Goal: Download file/media

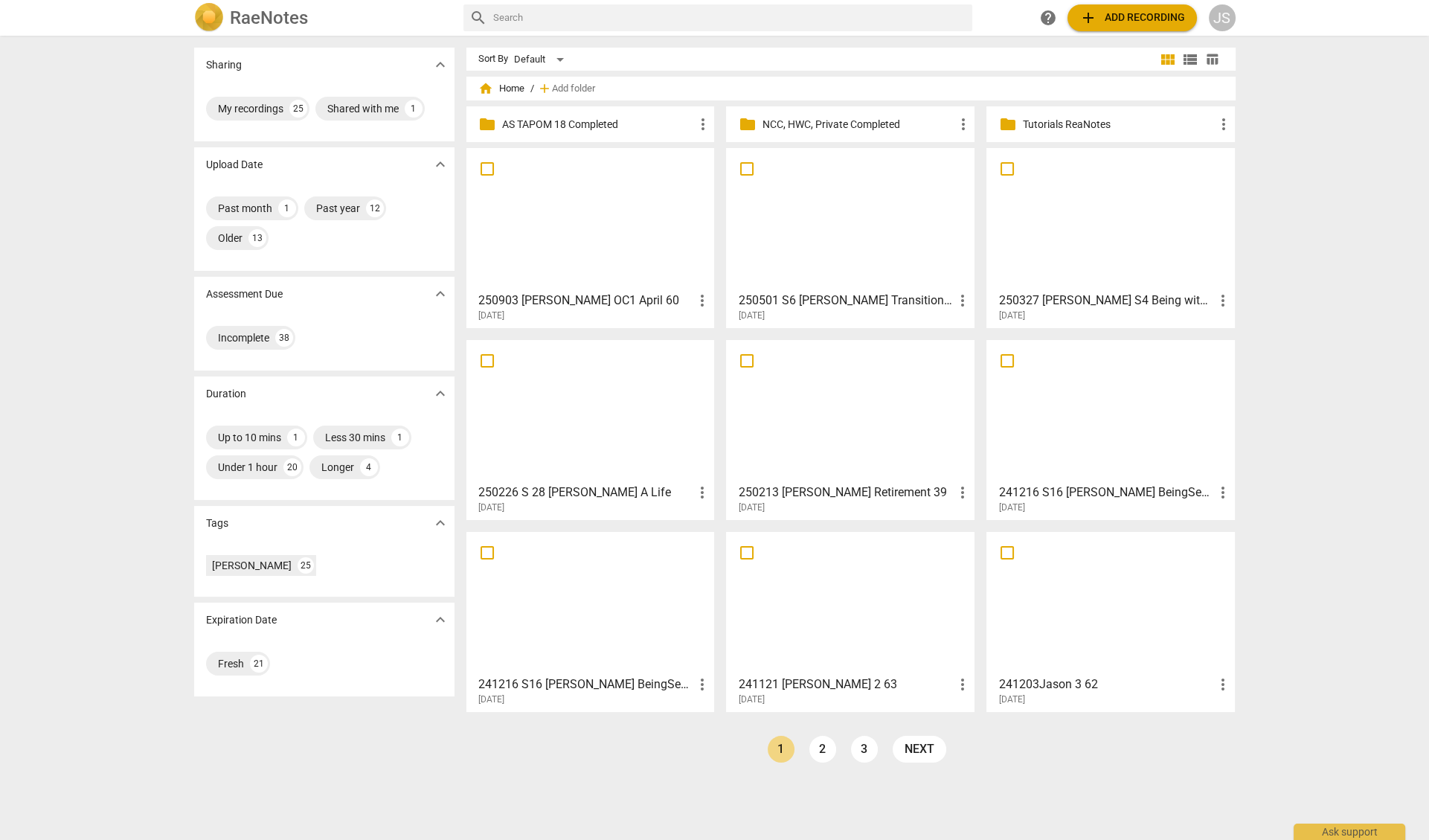
click at [588, 247] on div at bounding box center [591, 219] width 238 height 132
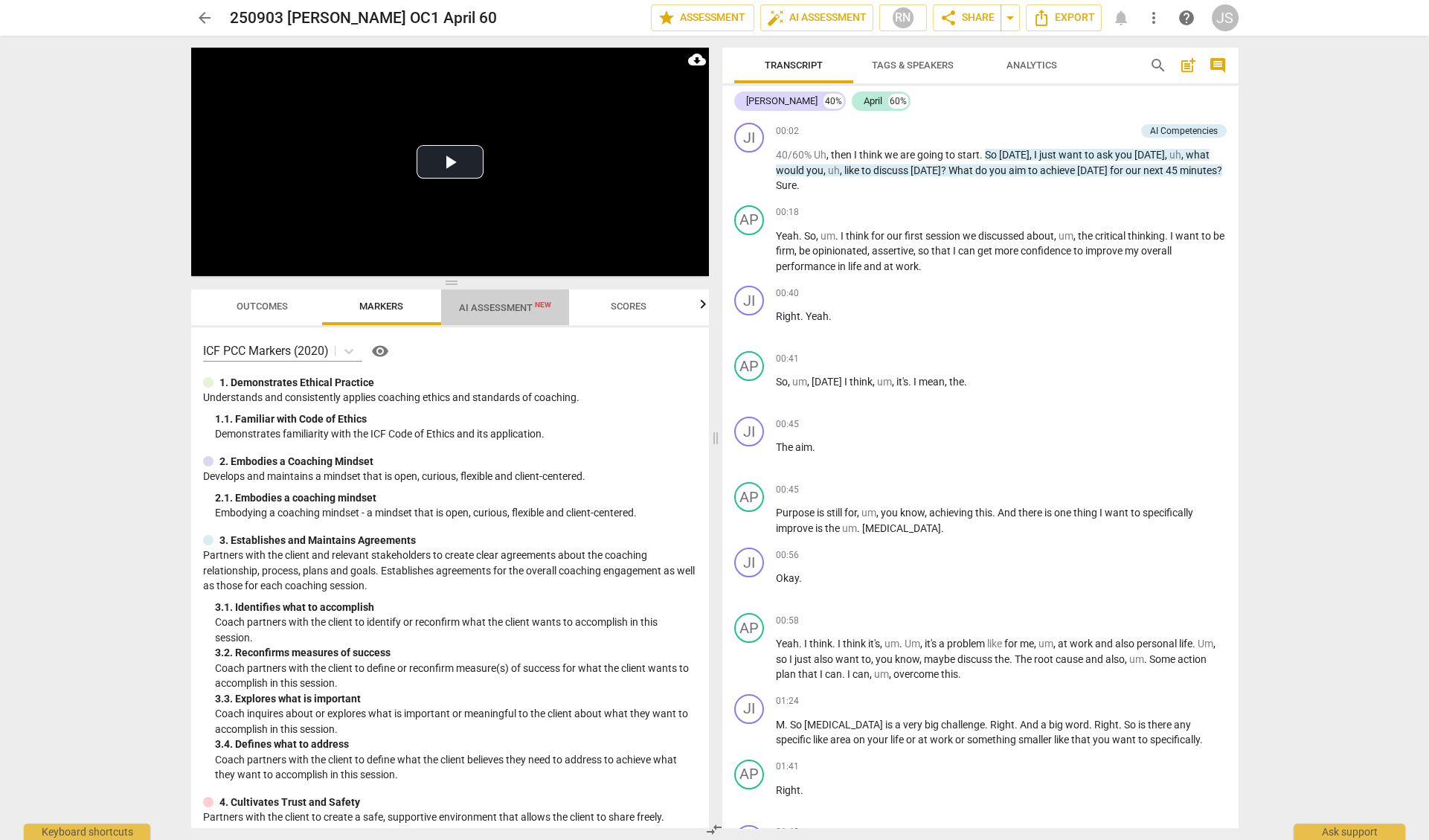
click at [502, 309] on span "AI Assessment New" at bounding box center [505, 307] width 92 height 11
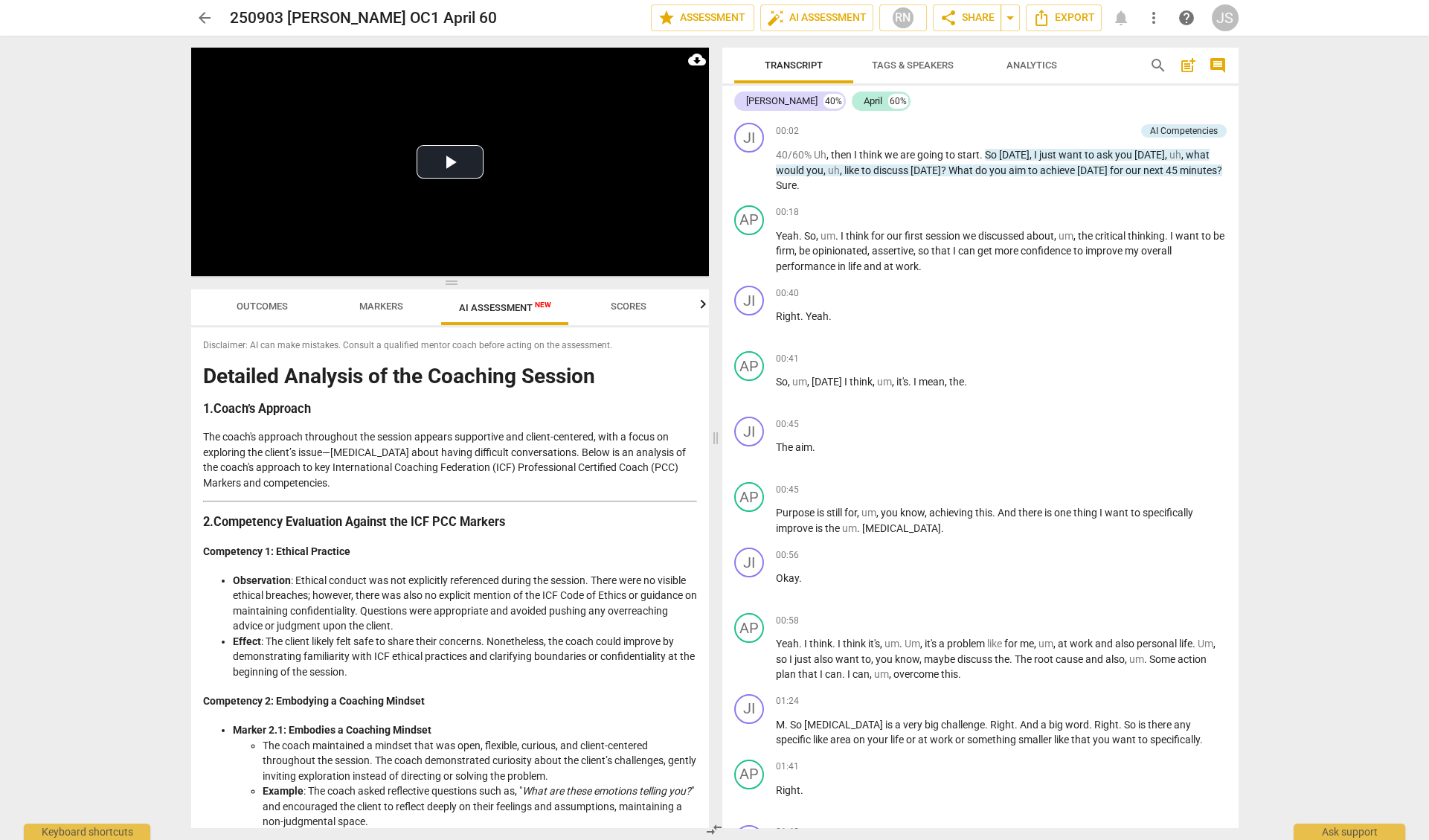
click at [272, 310] on span "Outcomes" at bounding box center [262, 306] width 51 height 11
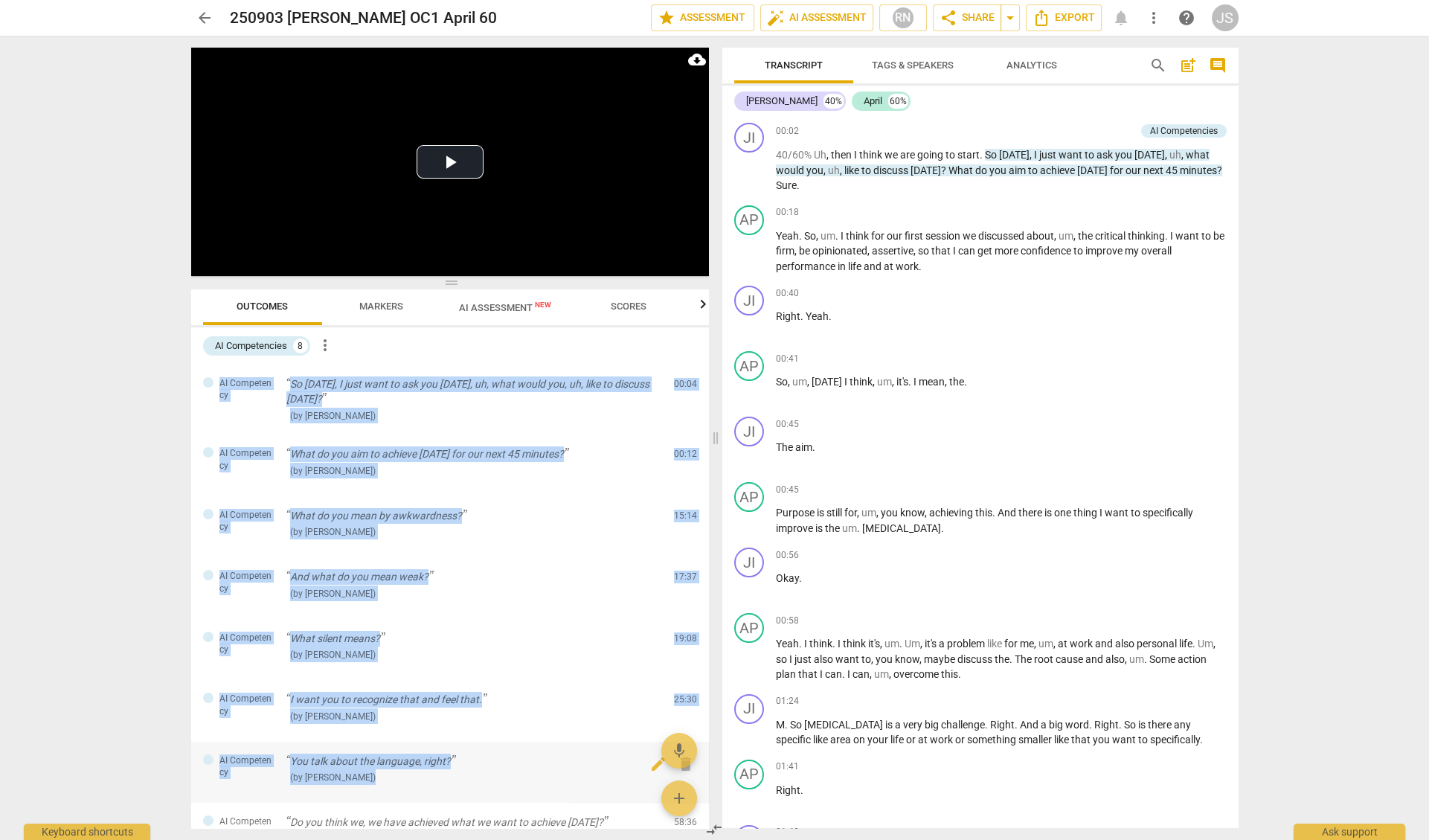
drag, startPoint x: 201, startPoint y: 362, endPoint x: 375, endPoint y: 763, distance: 437.1
click at [375, 763] on div "AI Competencies 8 more_vert AI Competency So [DATE], I just want to ask you [DA…" at bounding box center [449, 577] width 517 height 501
drag, startPoint x: 361, startPoint y: 734, endPoint x: 218, endPoint y: 352, distance: 407.9
click at [218, 352] on div "AI Competencies 8 more_vert AI Competency So [DATE], I just want to ask you [DA…" at bounding box center [449, 577] width 517 height 501
copy div "AI Competency So [DATE], I just want to ask you [DATE], uh, what would you, uh,…"
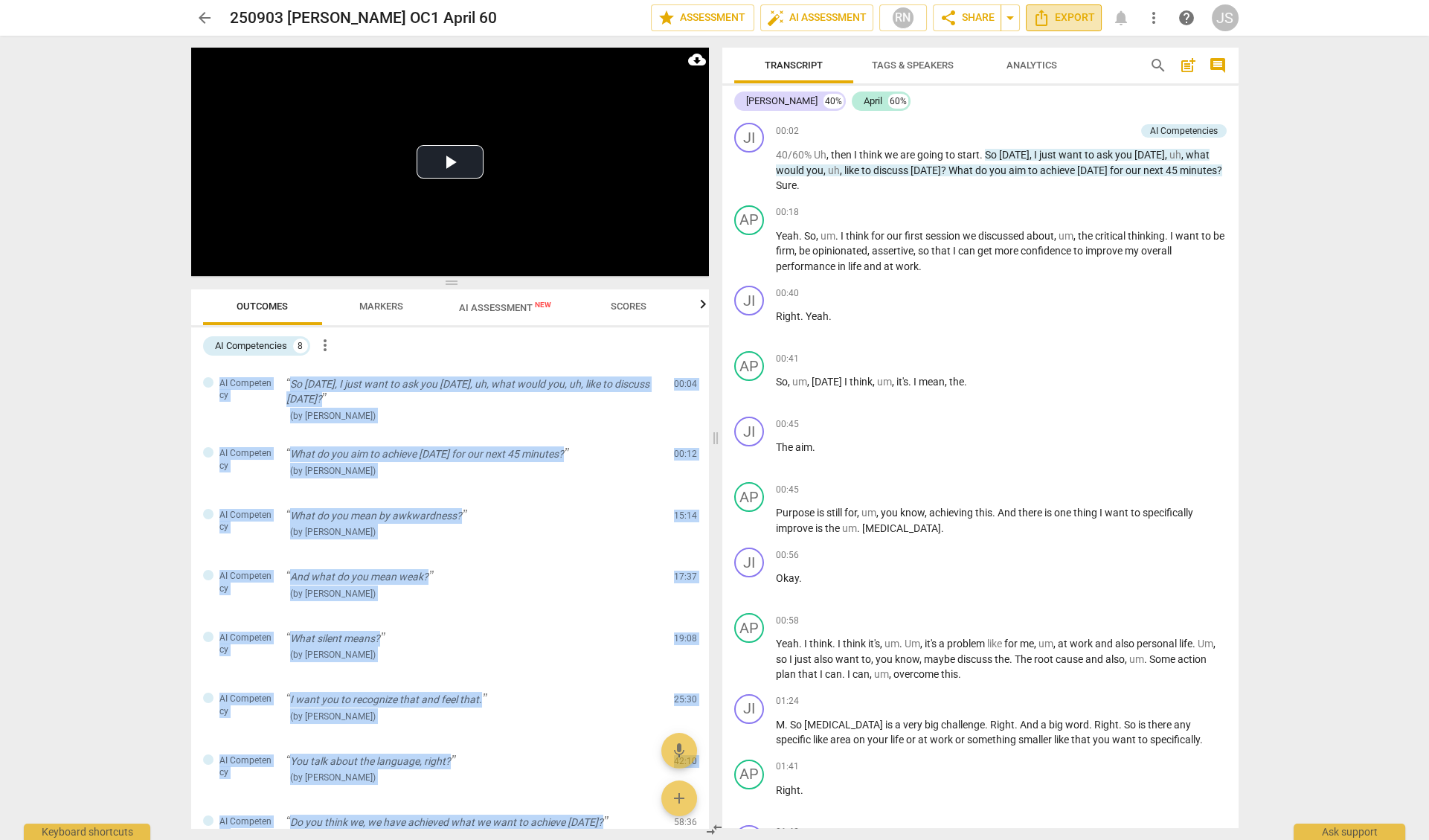
click at [1071, 24] on span "Export" at bounding box center [1064, 18] width 63 height 18
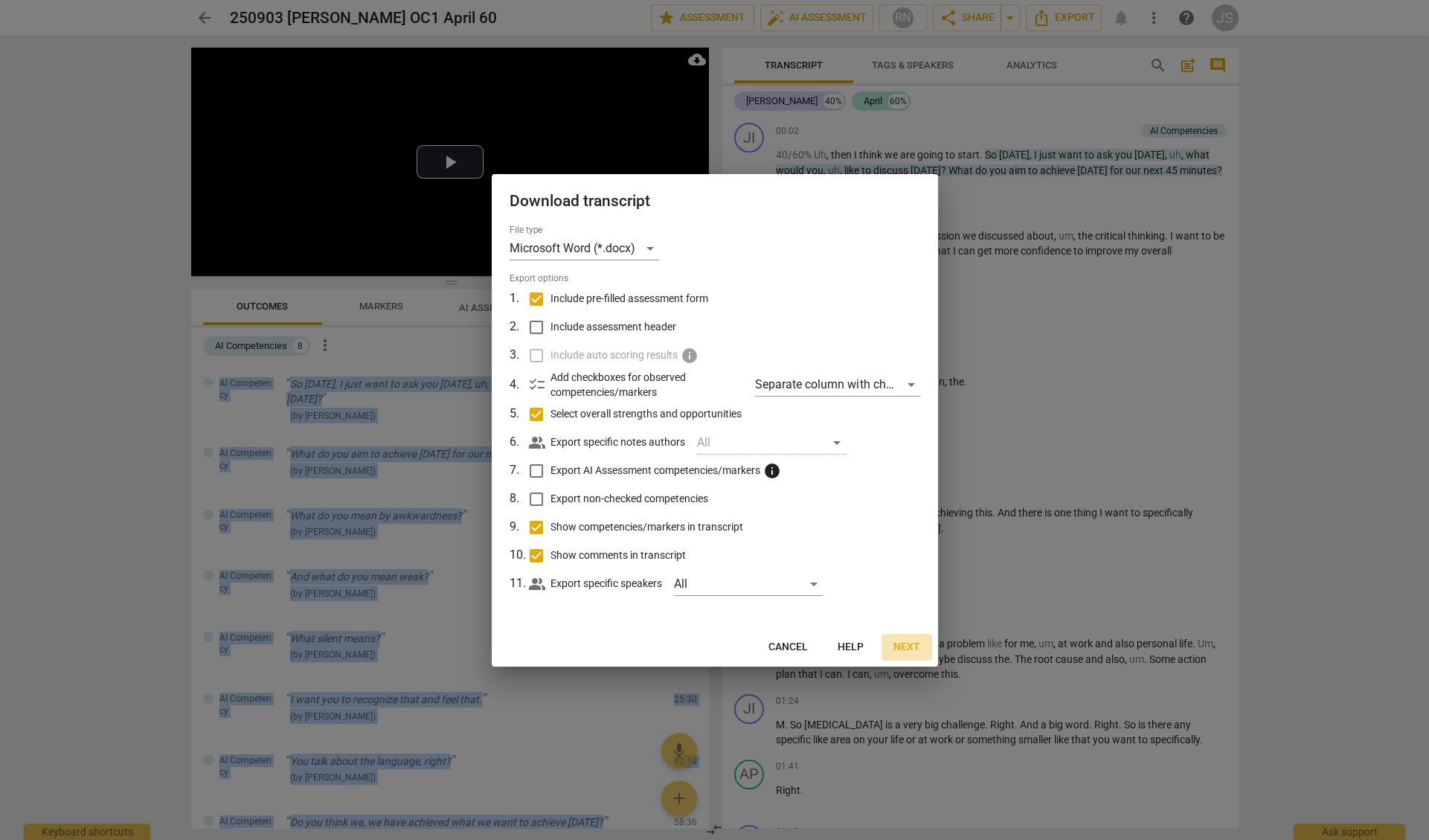
click at [905, 648] on span "Next" at bounding box center [906, 647] width 26 height 15
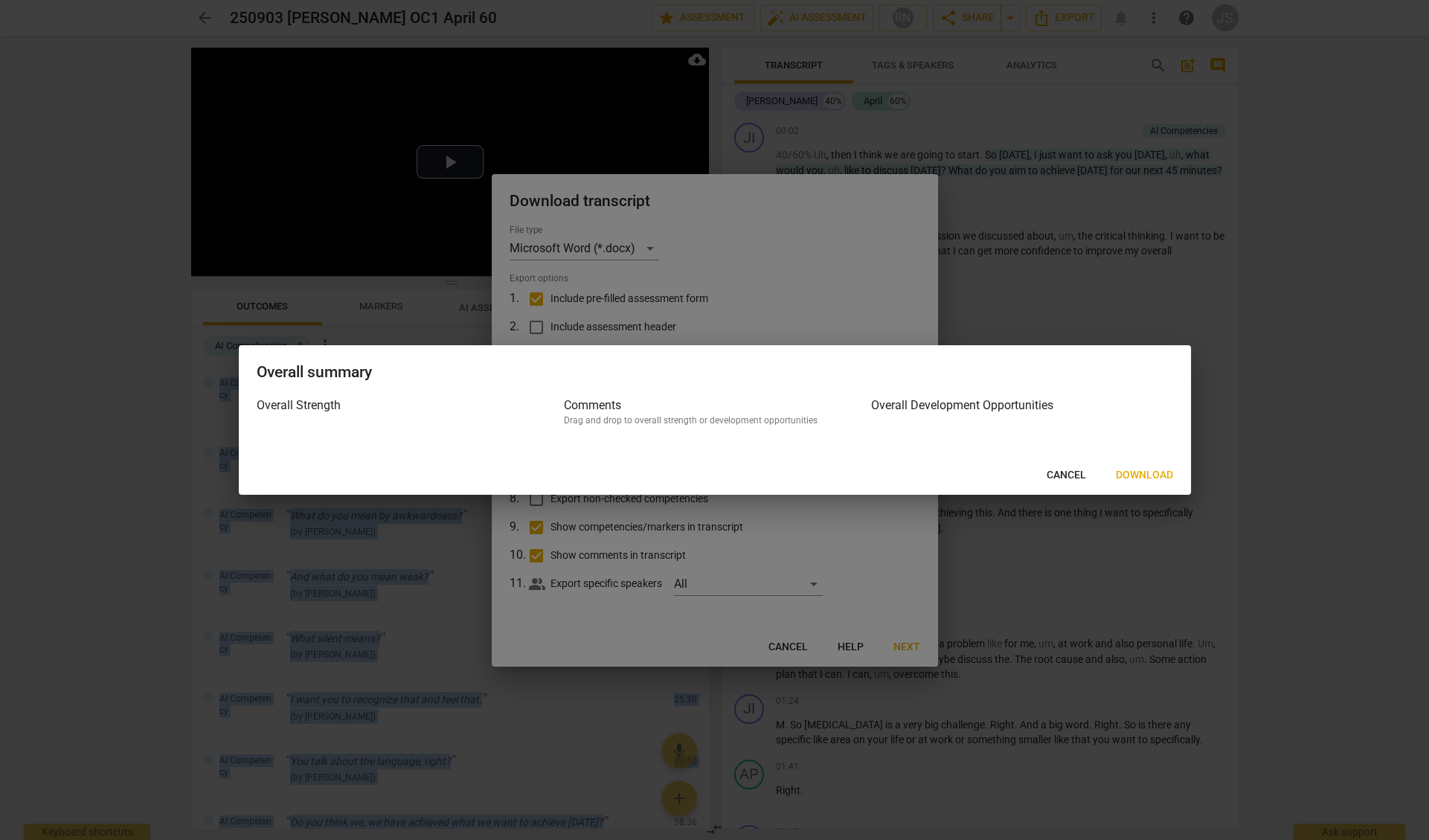
click at [1131, 476] on span "Download" at bounding box center [1144, 475] width 57 height 15
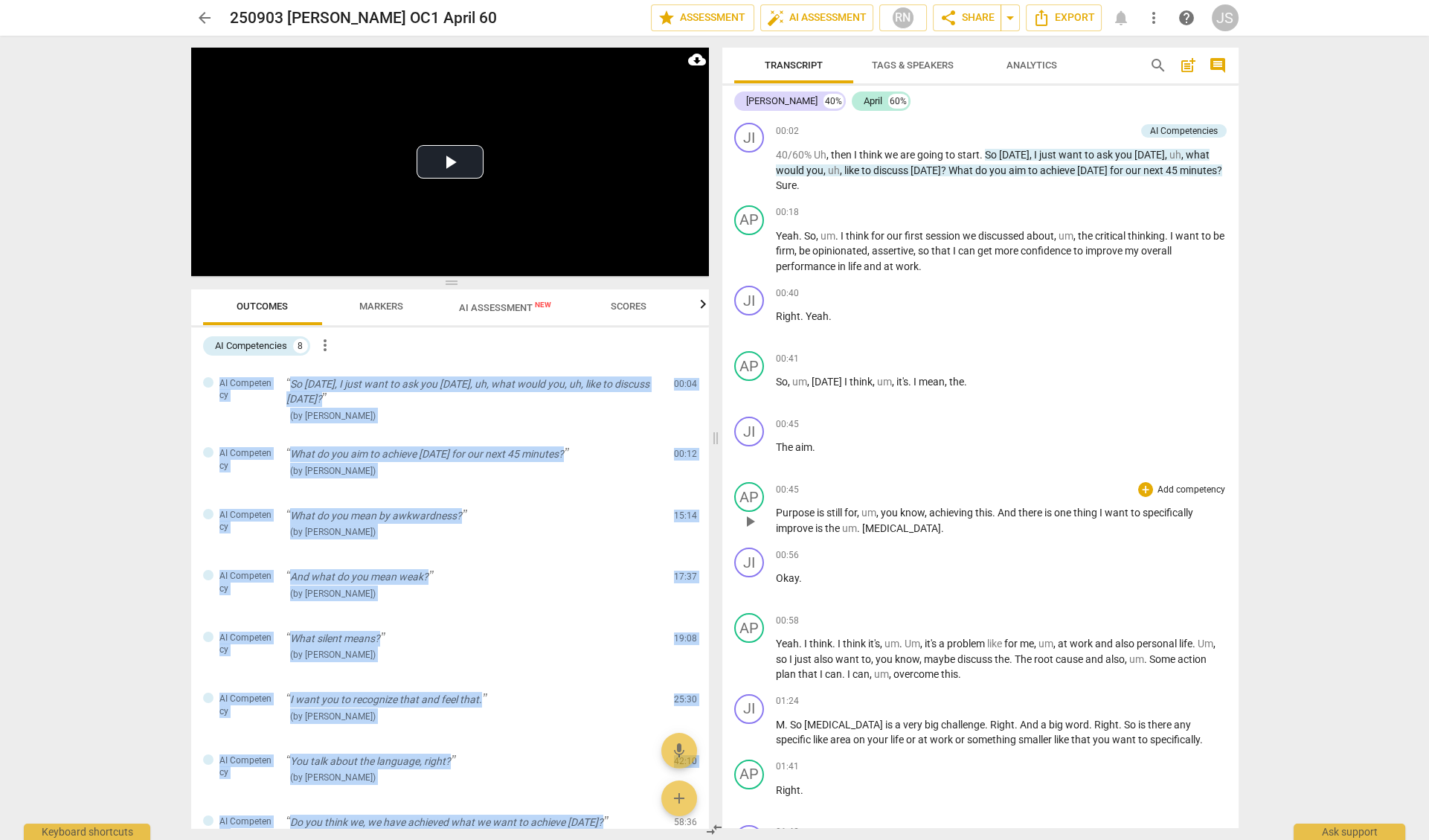
click at [0, 0] on html "arrow_back 250903 [PERSON_NAME] OC1 April 60 edit star Assessment auto_fix_high…" at bounding box center [714, 0] width 1429 height 0
